Goal: Task Accomplishment & Management: Use online tool/utility

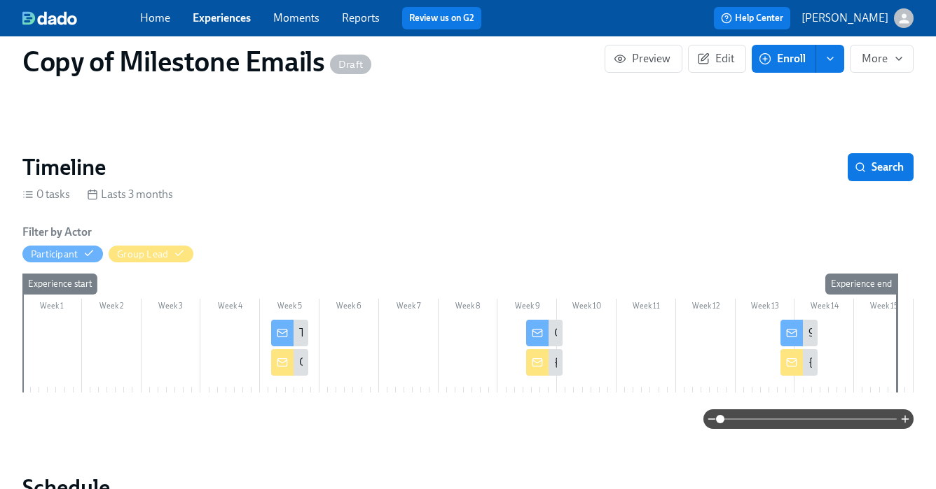
scroll to position [84, 0]
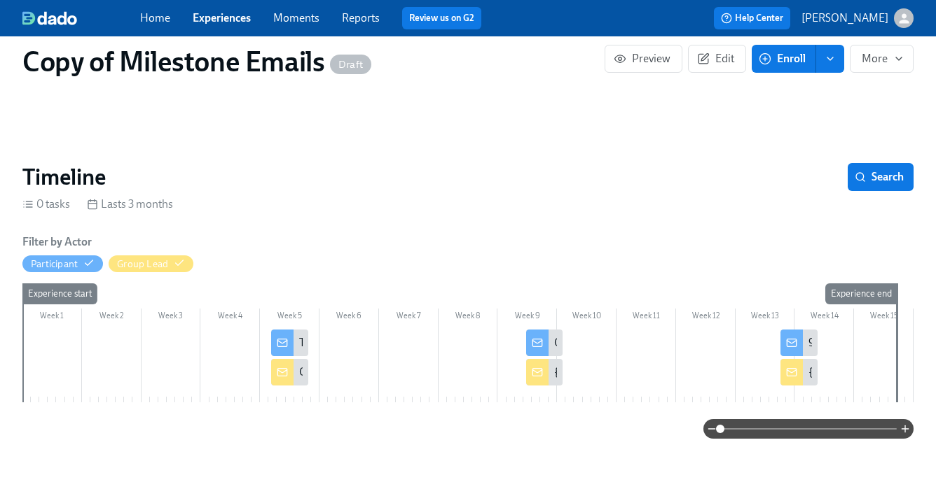
click at [285, 379] on div at bounding box center [282, 372] width 22 height 27
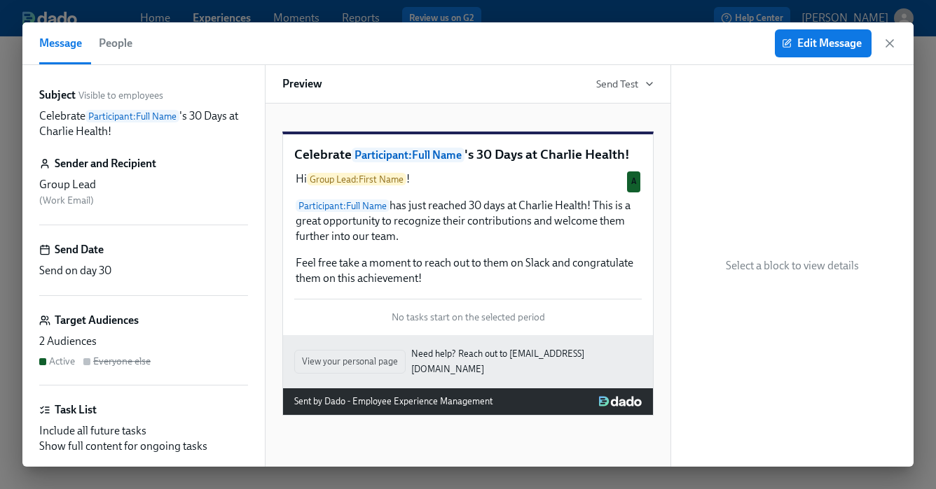
drag, startPoint x: 882, startPoint y: 39, endPoint x: 879, endPoint y: 46, distance: 7.5
click at [879, 45] on div "Edit Message" at bounding box center [835, 43] width 122 height 28
click at [884, 44] on icon "button" at bounding box center [889, 43] width 14 height 14
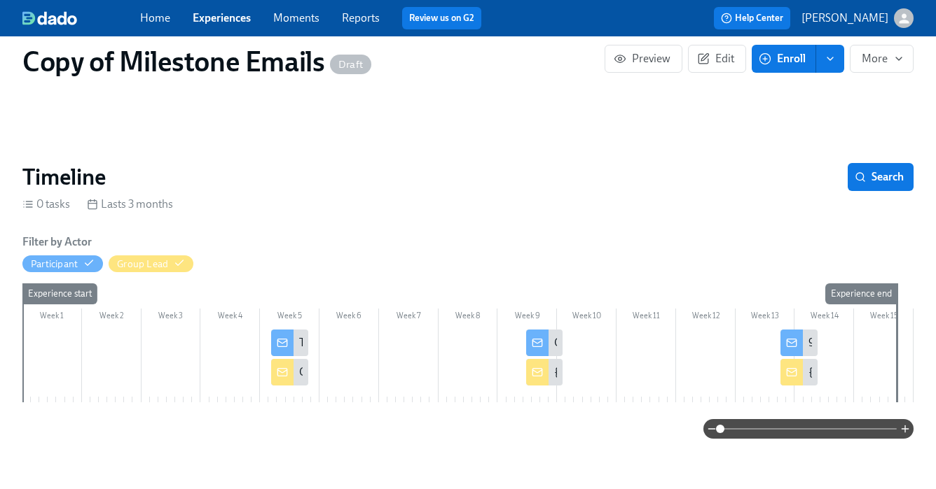
click at [287, 344] on icon at bounding box center [282, 343] width 11 height 11
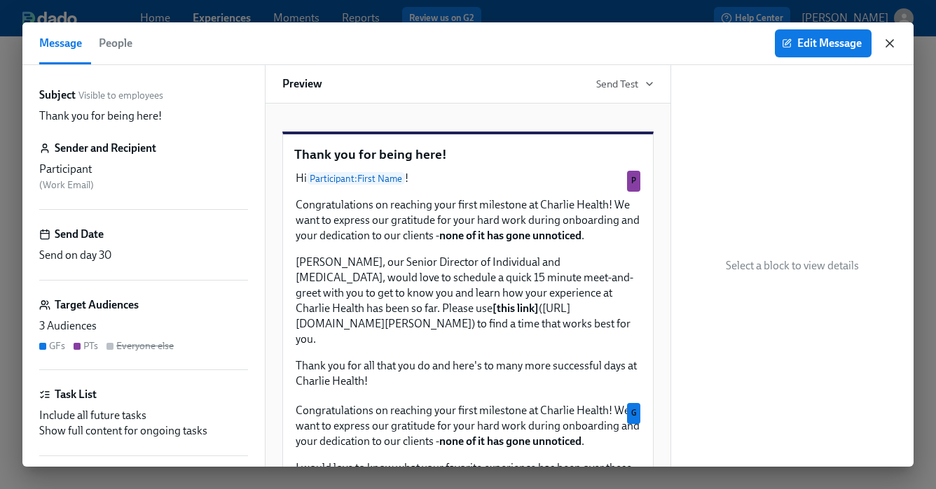
click at [884, 44] on icon "button" at bounding box center [889, 43] width 14 height 14
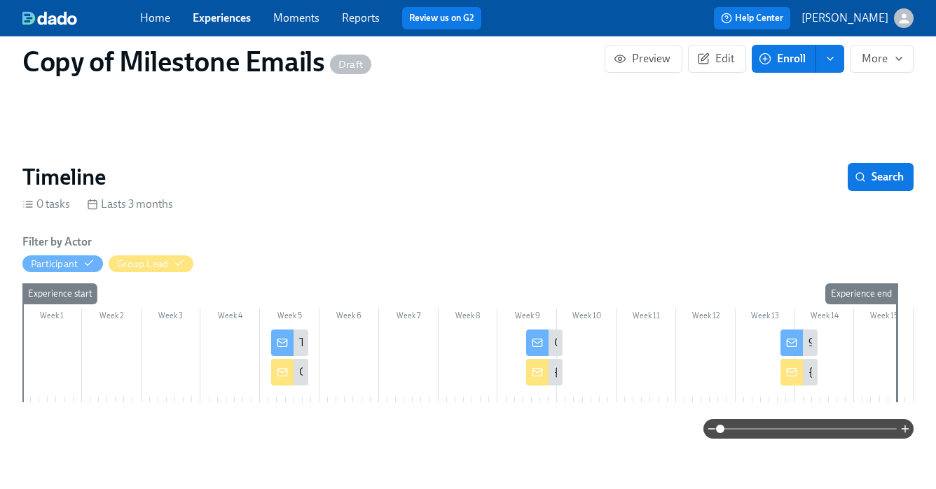
click at [279, 376] on rect at bounding box center [282, 373] width 9 height 8
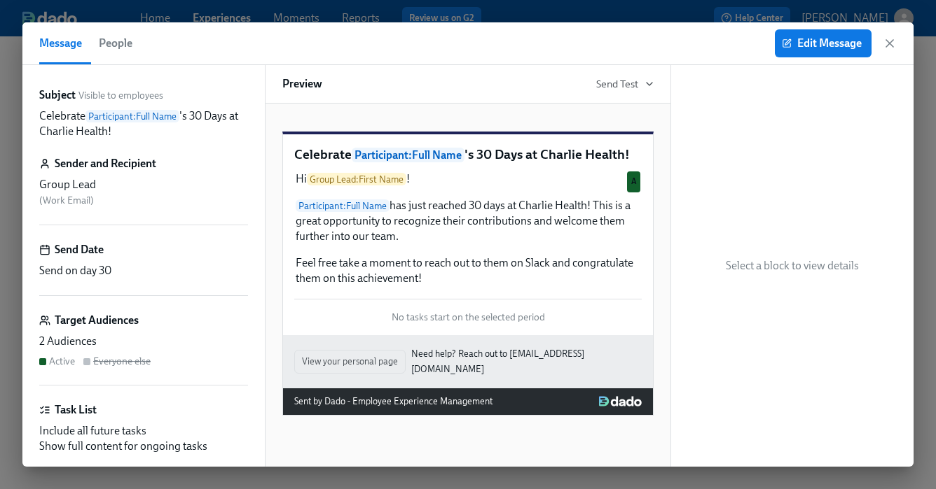
scroll to position [3, 0]
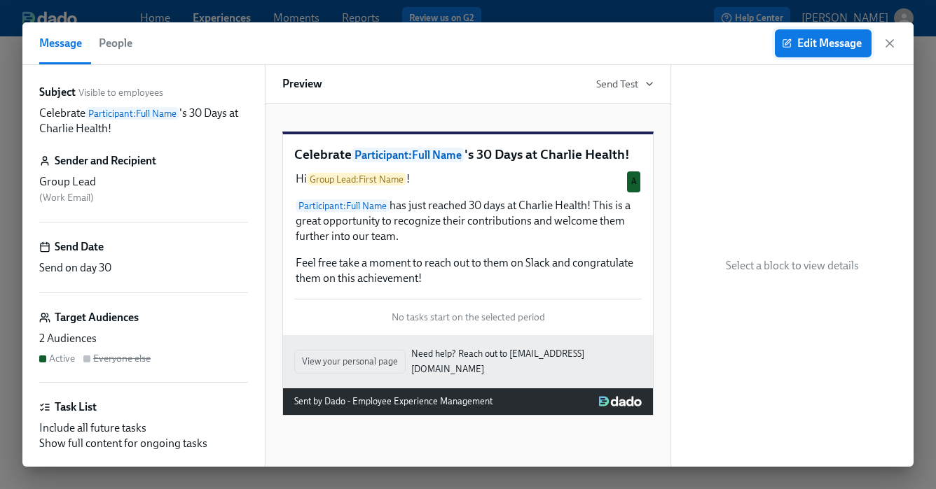
click at [828, 39] on span "Edit Message" at bounding box center [822, 43] width 77 height 14
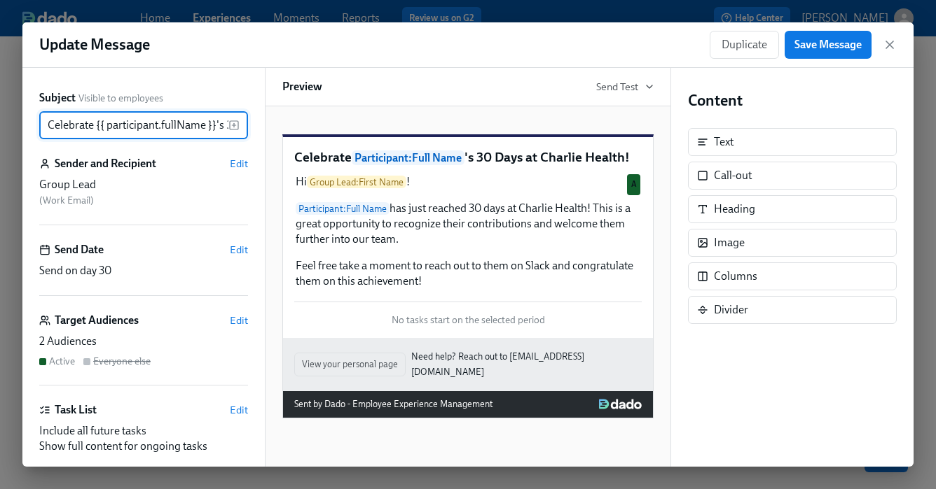
scroll to position [0, 123]
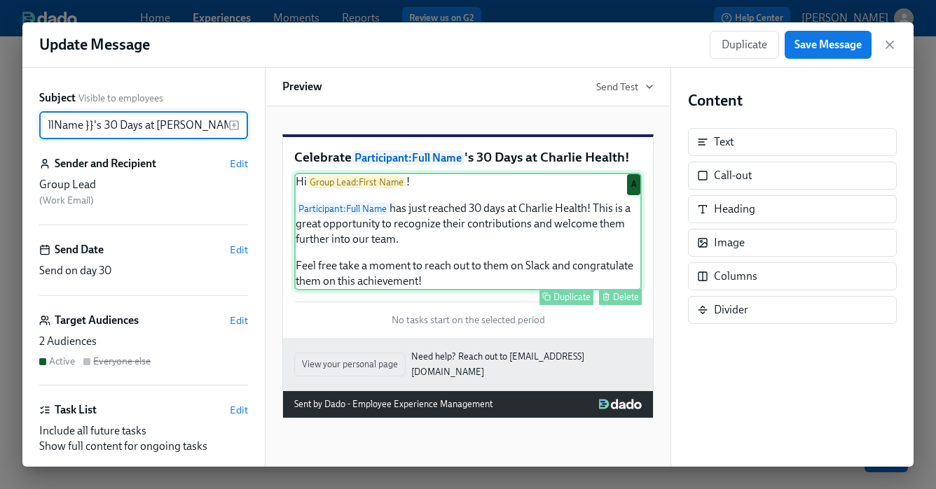
click at [562, 270] on div "Hi Group Lead : First Name ! Participant : Full Name has just reached 30 days a…" at bounding box center [467, 232] width 347 height 118
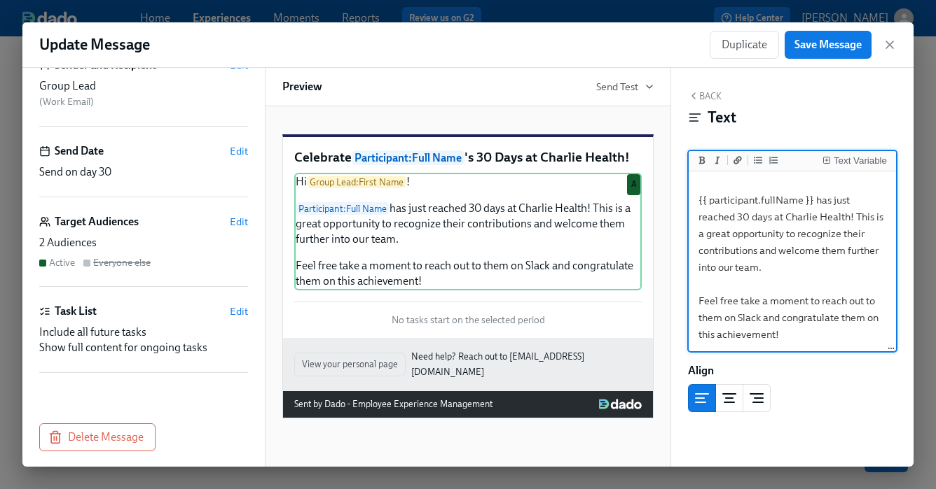
scroll to position [106, 0]
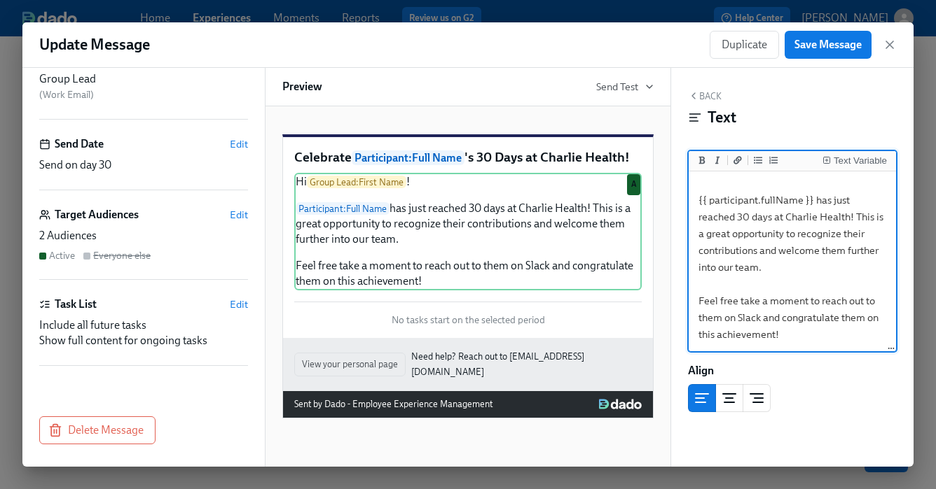
click at [713, 93] on button "Back" at bounding box center [705, 95] width 34 height 11
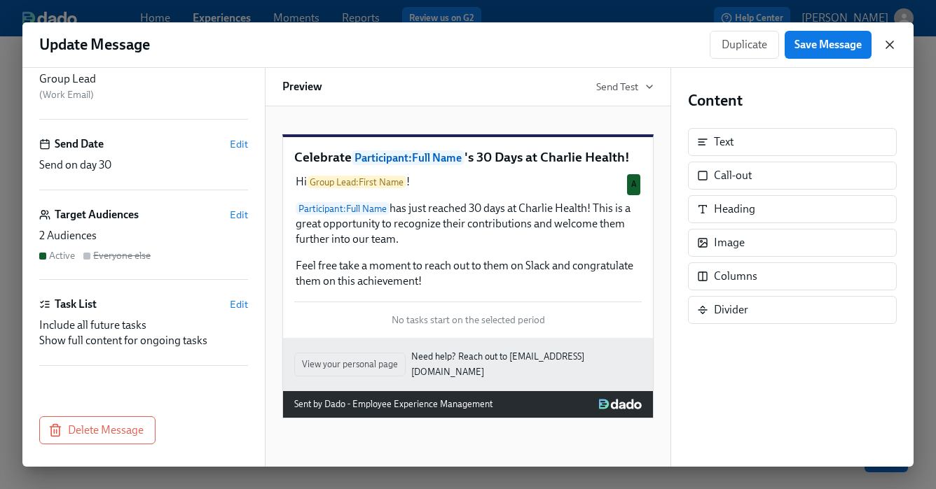
click at [894, 38] on icon "button" at bounding box center [889, 45] width 14 height 14
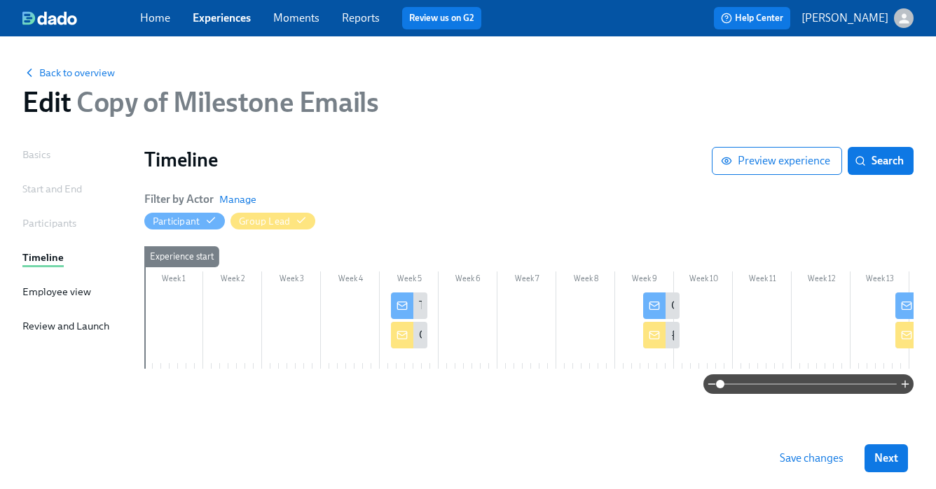
click at [35, 153] on div "Basics" at bounding box center [36, 154] width 28 height 15
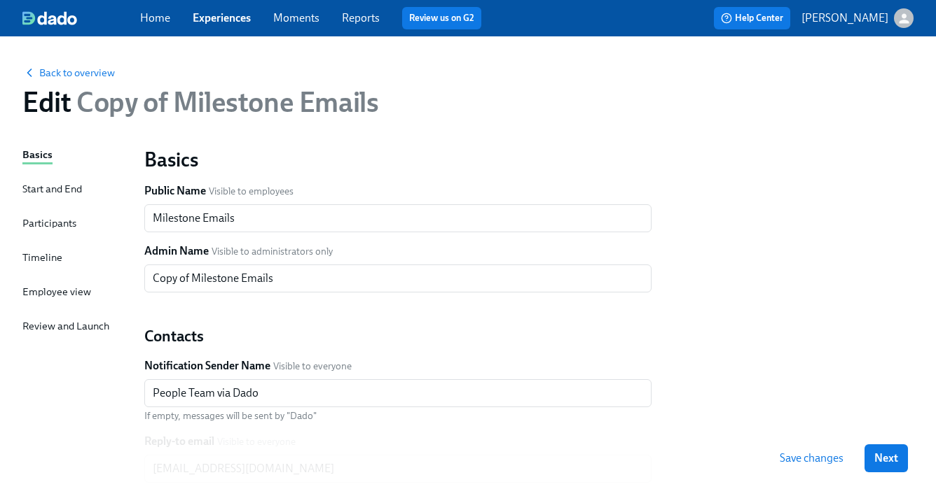
click at [78, 189] on div "Start and End" at bounding box center [52, 188] width 60 height 15
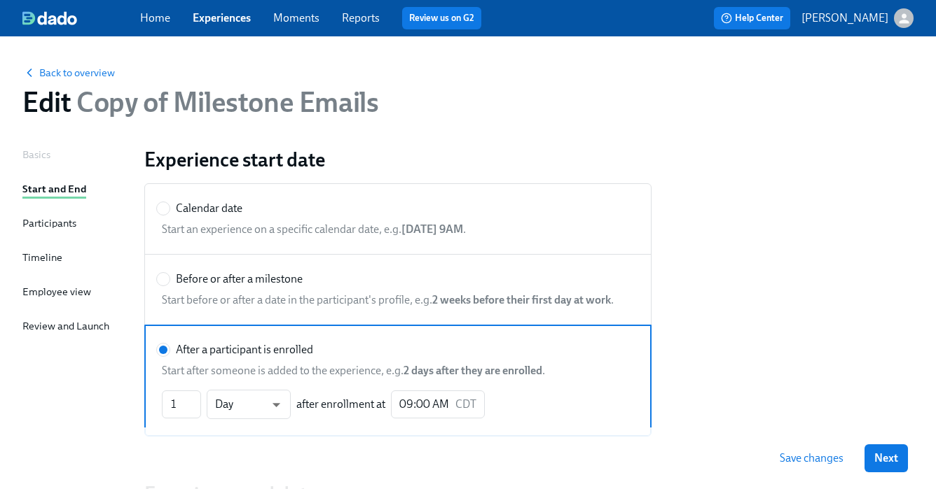
click at [84, 218] on div "Basics Start and End Participants Timeline Employee view Review and Launch" at bounding box center [74, 386] width 105 height 478
click at [64, 232] on div "Participants" at bounding box center [49, 225] width 54 height 18
click at [66, 224] on div "Participants" at bounding box center [49, 223] width 54 height 15
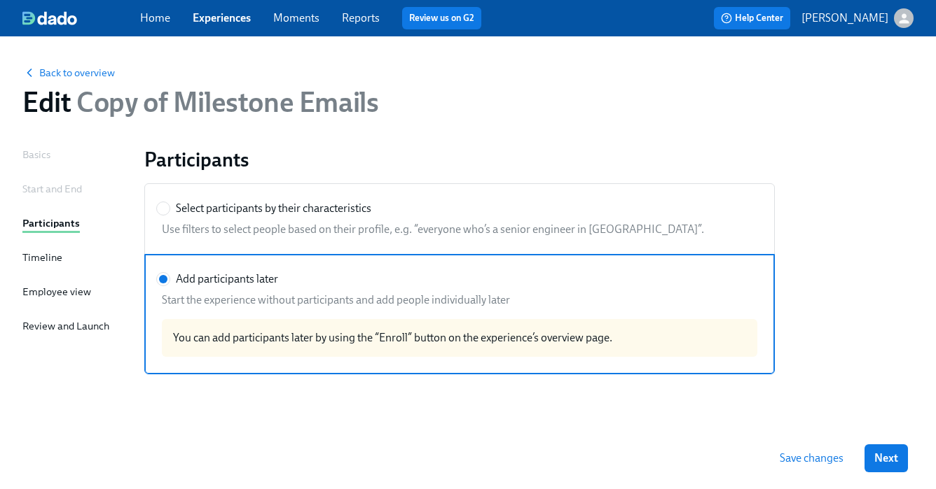
click at [66, 253] on div "Basics Start and End Participants Timeline Employee view Review and Launch" at bounding box center [74, 300] width 105 height 306
click at [60, 259] on div "Timeline" at bounding box center [42, 257] width 40 height 15
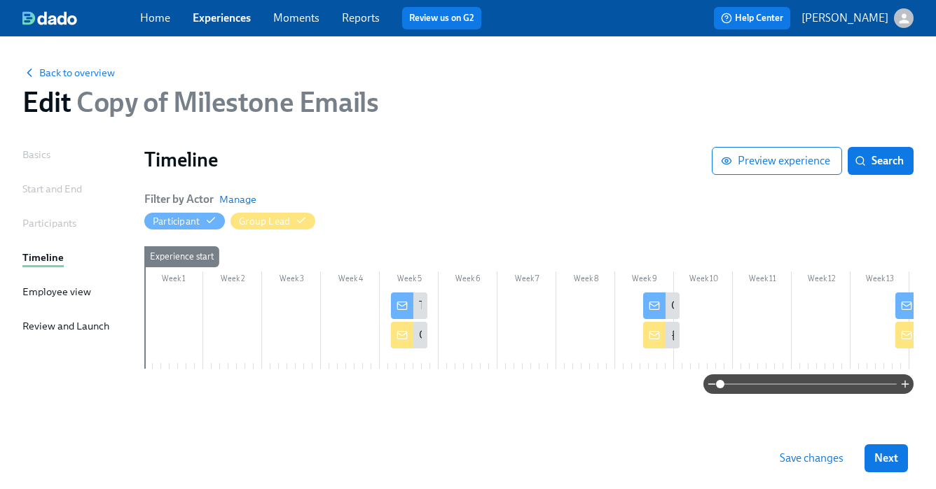
click at [63, 294] on div "Employee view" at bounding box center [56, 291] width 69 height 15
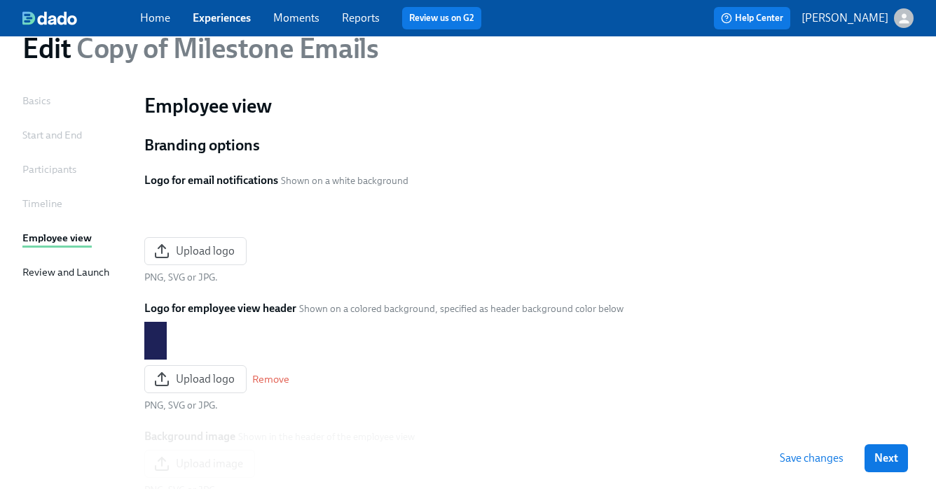
scroll to position [20, 0]
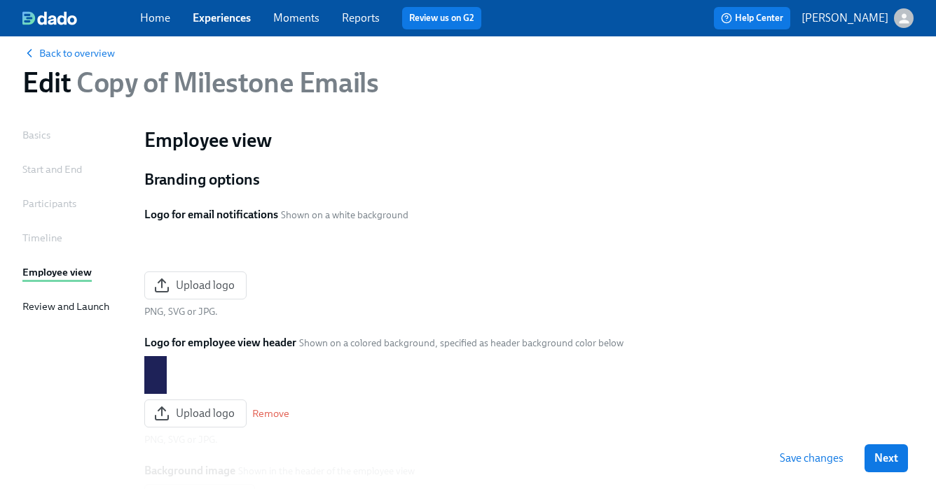
click at [80, 306] on div "Review and Launch" at bounding box center [65, 306] width 87 height 15
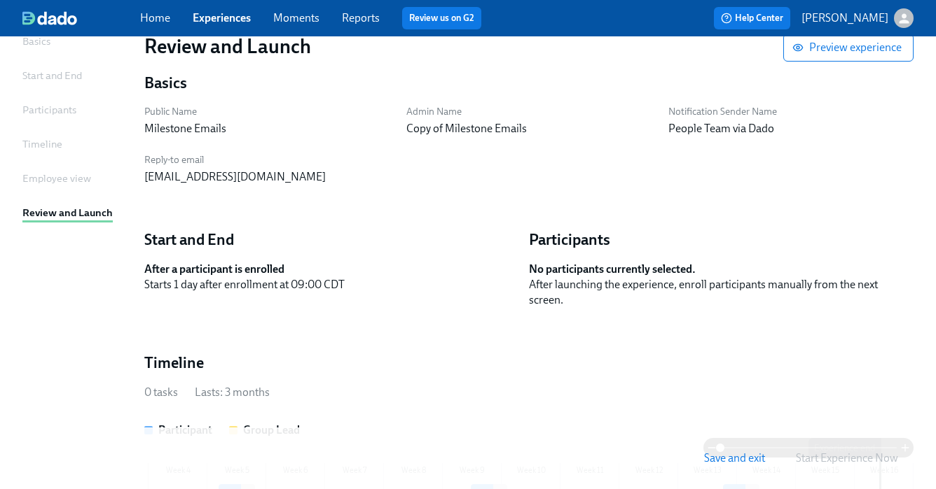
scroll to position [5, 0]
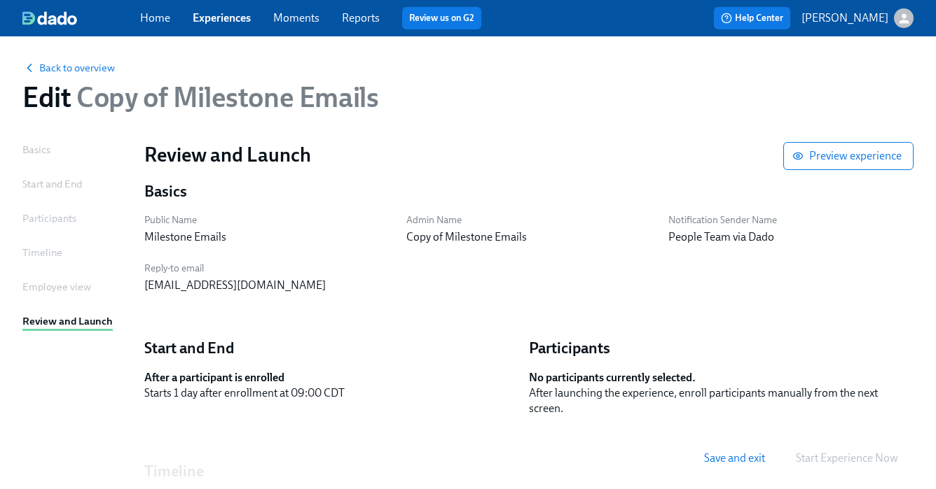
click at [43, 253] on div "Timeline" at bounding box center [42, 252] width 40 height 15
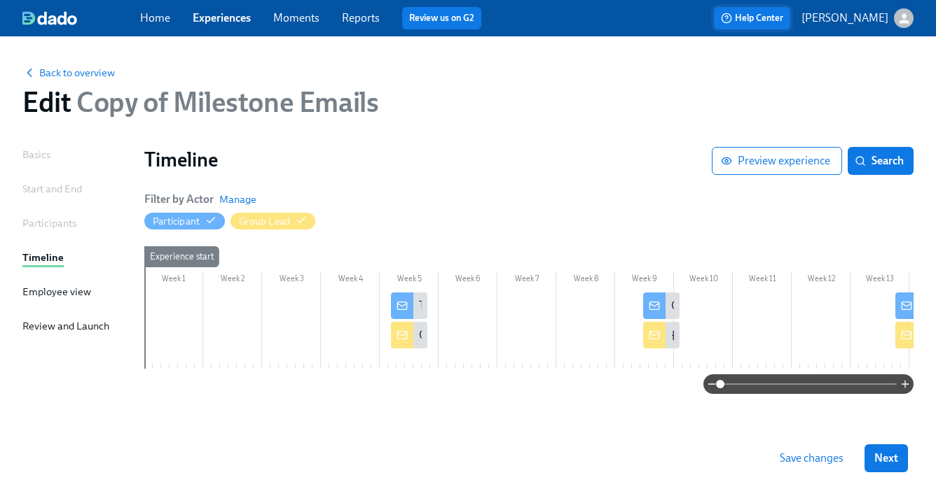
click at [732, 19] on icon "button" at bounding box center [726, 18] width 11 height 11
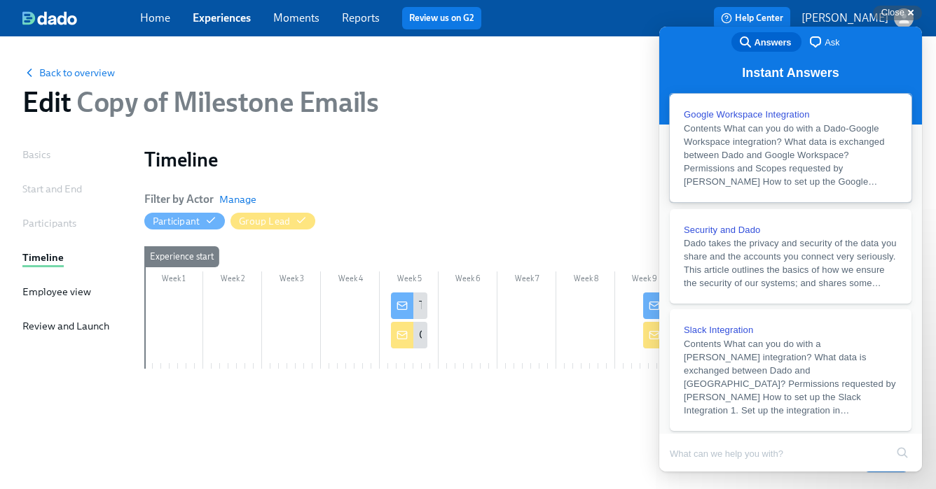
click at [732, 108] on div "Google Workspace Integration" at bounding box center [790, 115] width 214 height 14
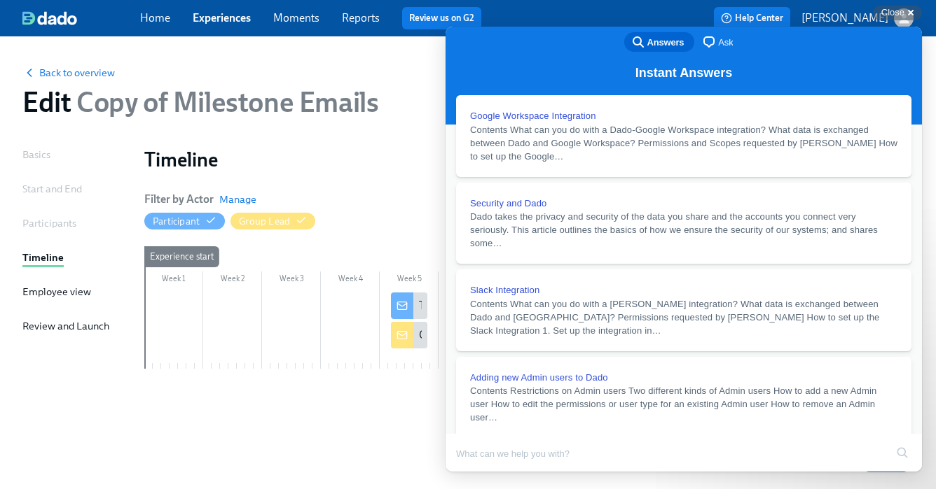
scroll to position [101, 0]
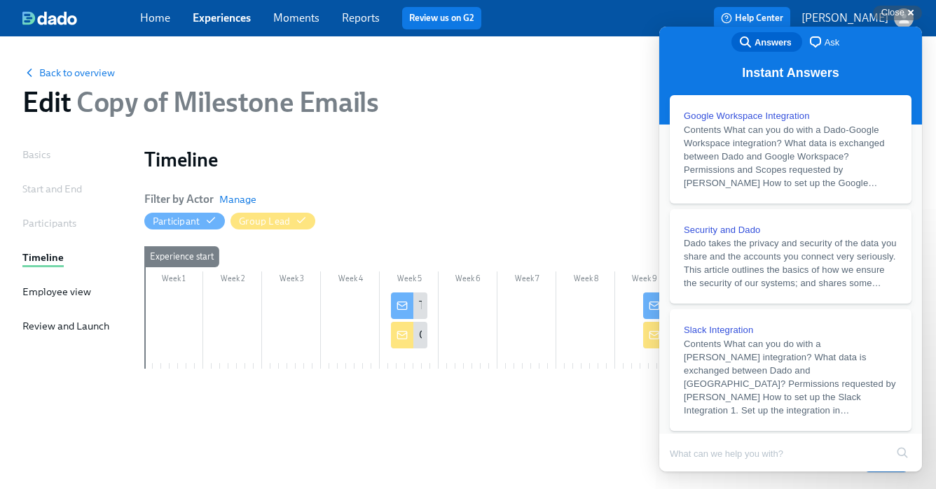
scroll to position [4739, 0]
